Goal: Task Accomplishment & Management: Complete application form

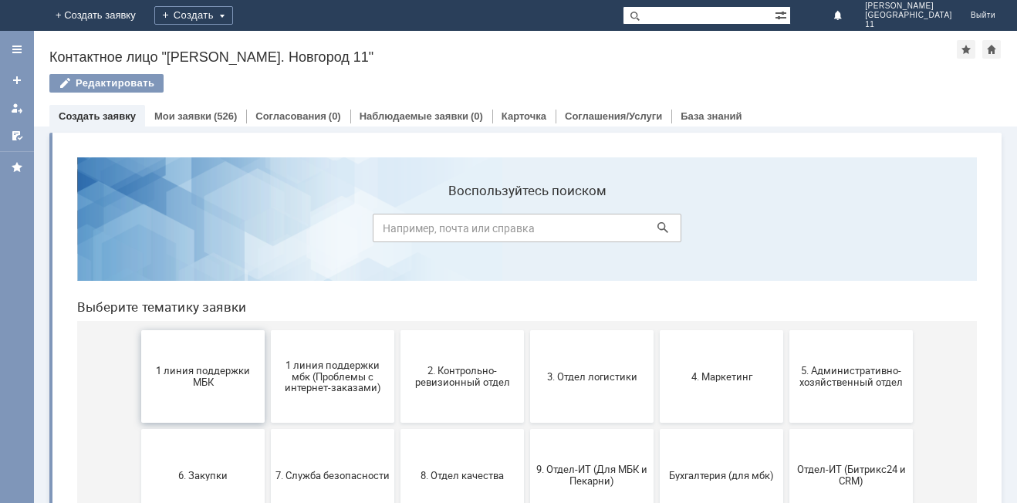
click at [234, 402] on button "1 линия поддержки МБК" at bounding box center [202, 376] width 123 height 93
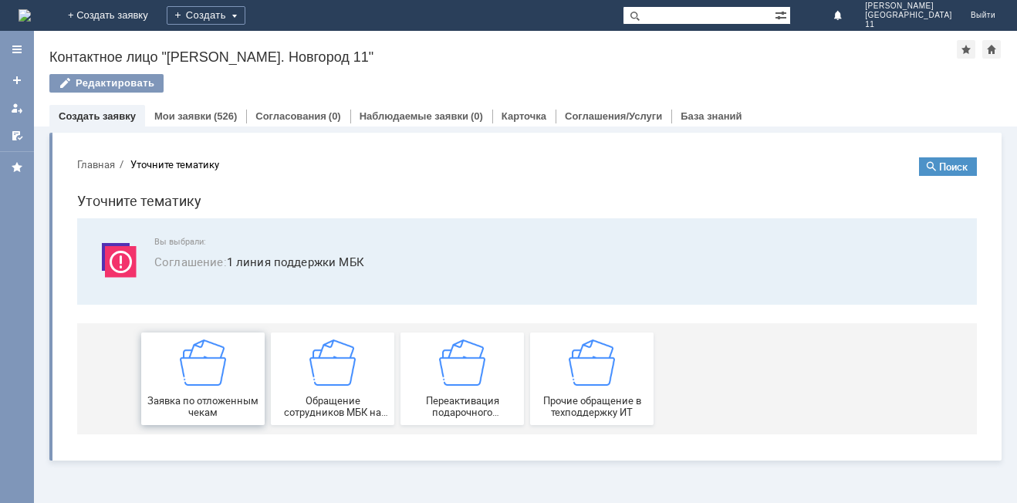
click at [234, 401] on span "Заявка по отложенным чекам" at bounding box center [203, 406] width 114 height 23
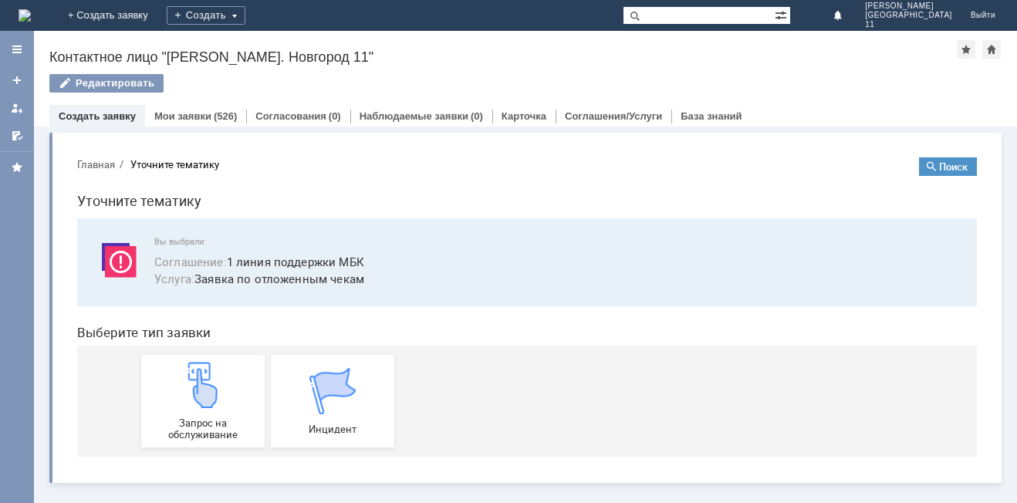
click at [234, 401] on div "Запрос на обслуживание" at bounding box center [203, 401] width 114 height 79
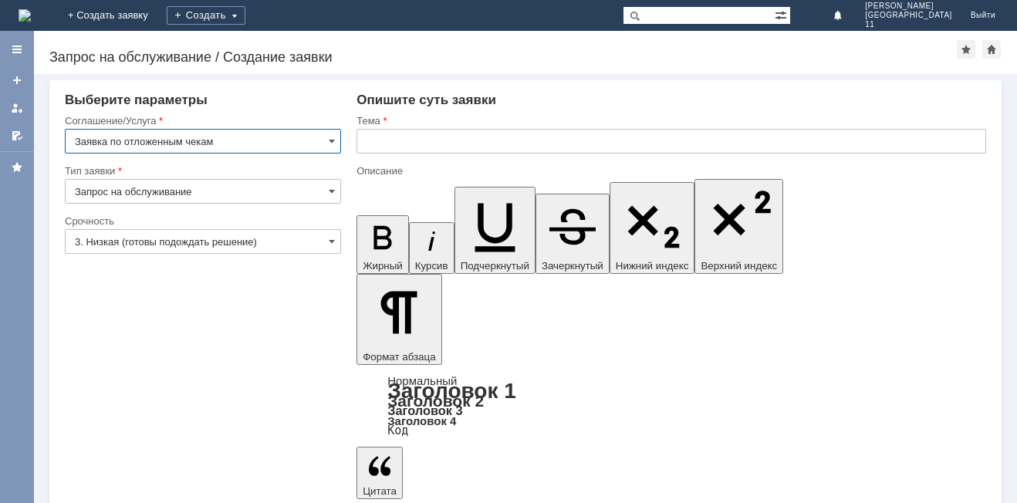
click at [419, 137] on input "text" at bounding box center [670, 141] width 629 height 25
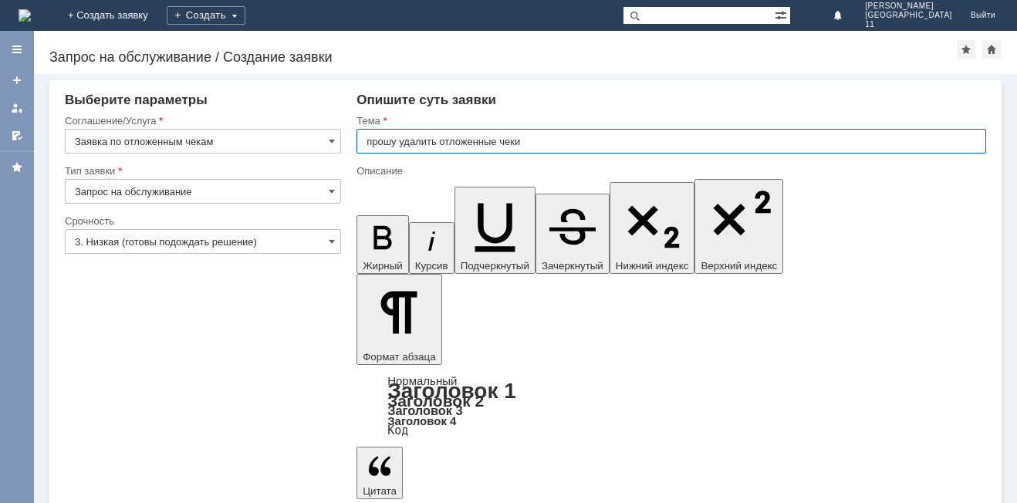
type input "прошу удалить отложенные чеки"
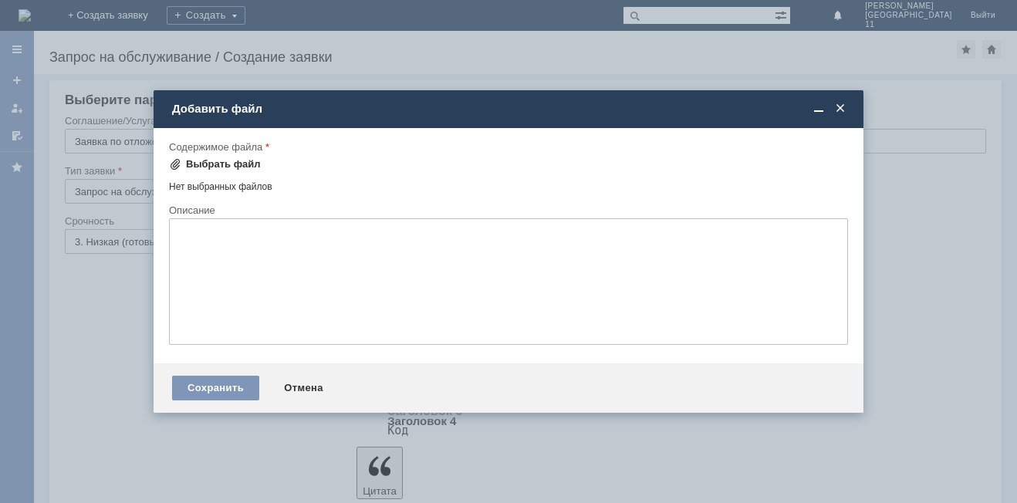
click at [228, 167] on div "Выбрать файл" at bounding box center [223, 164] width 75 height 12
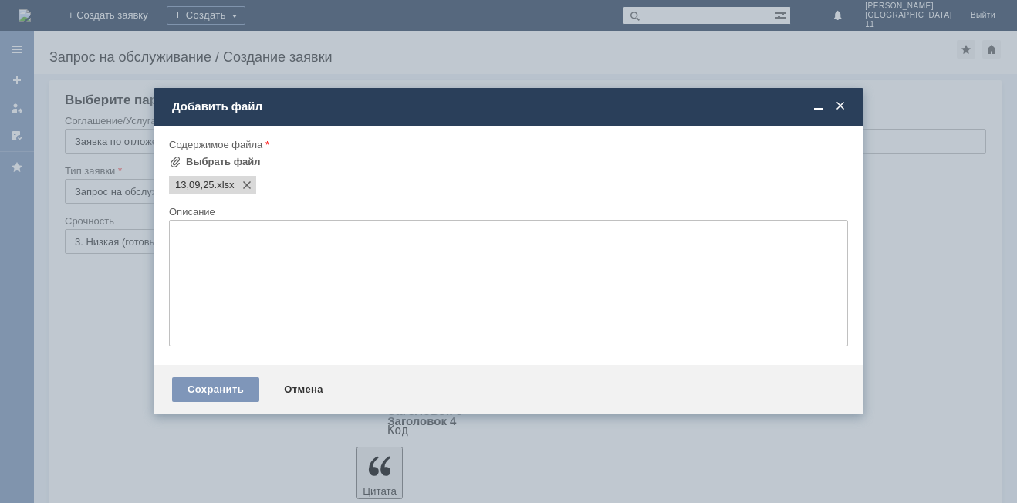
scroll to position [0, 0]
click at [208, 386] on div "Сохранить" at bounding box center [215, 389] width 87 height 25
